Goal: Navigation & Orientation: Find specific page/section

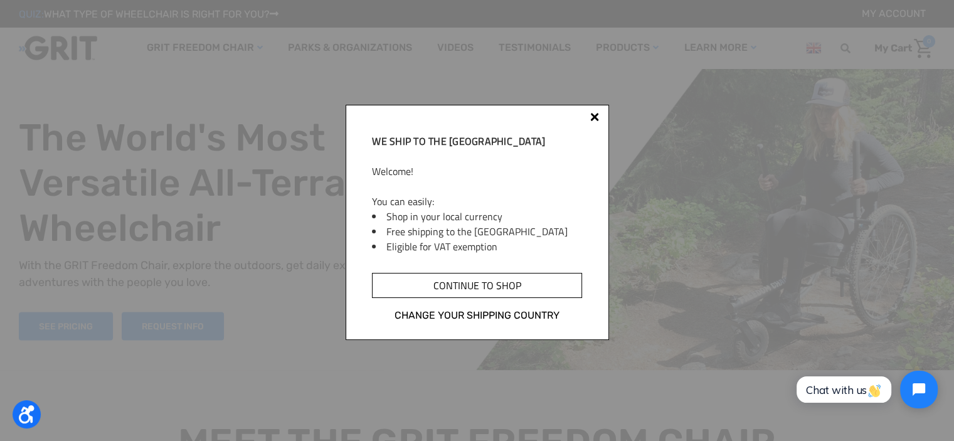
click at [494, 290] on input "Continue to shop" at bounding box center [476, 285] width 209 height 25
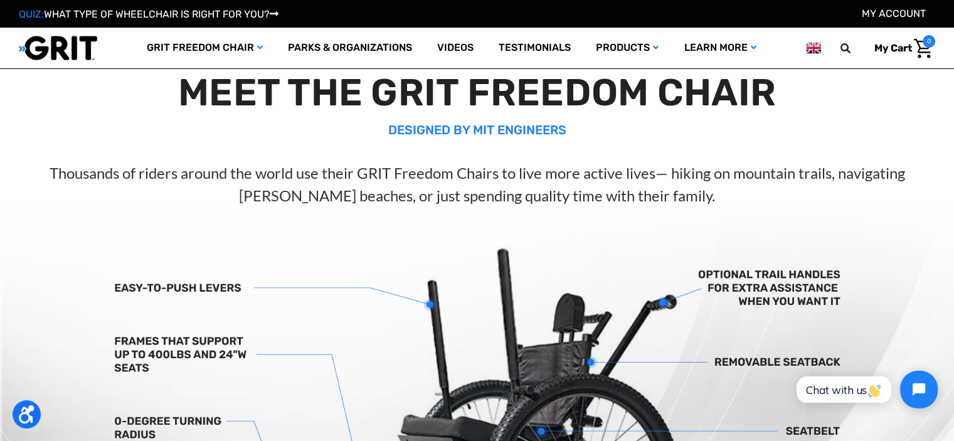
scroll to position [460, 0]
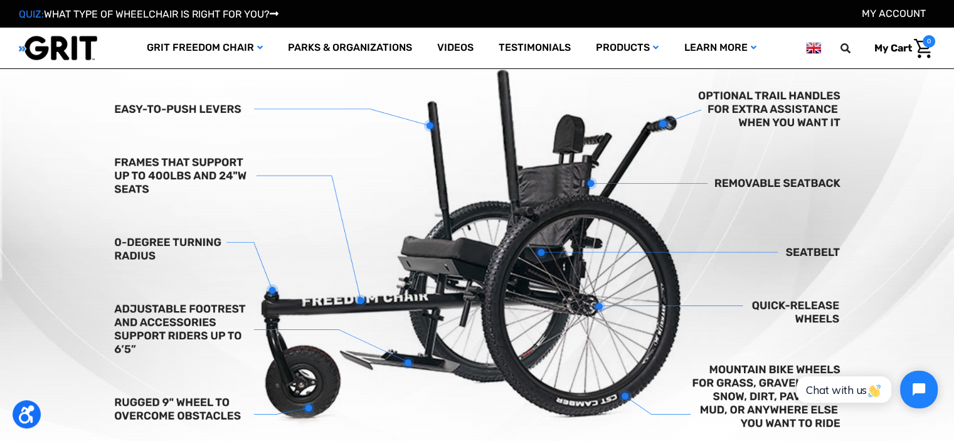
click at [351, 152] on img at bounding box center [477, 251] width 954 height 447
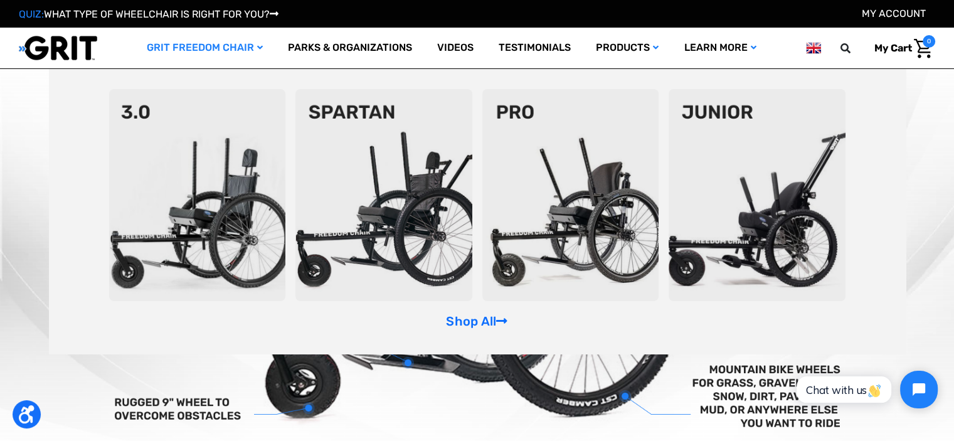
click at [188, 193] on img at bounding box center [197, 195] width 177 height 212
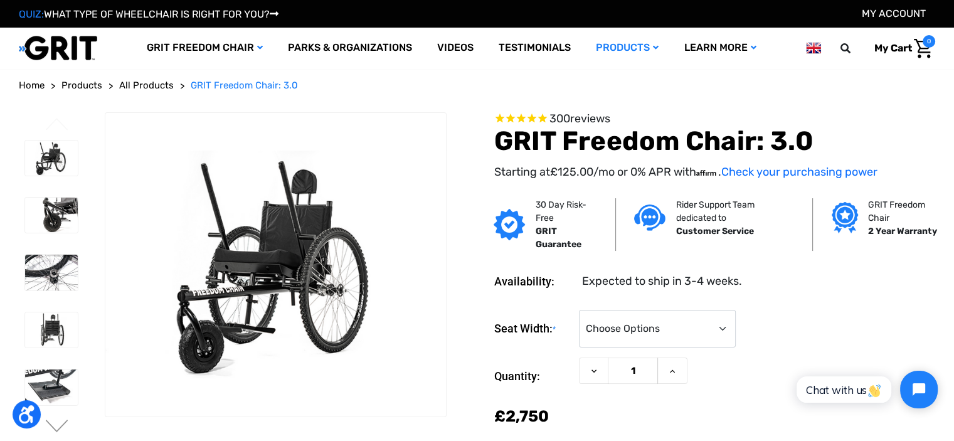
drag, startPoint x: 70, startPoint y: 164, endPoint x: 413, endPoint y: 92, distance: 349.7
click at [413, 92] on ol "Home Products All Products GRIT Freedom Chair: 3.0" at bounding box center [477, 85] width 916 height 14
